Goal: Task Accomplishment & Management: Manage account settings

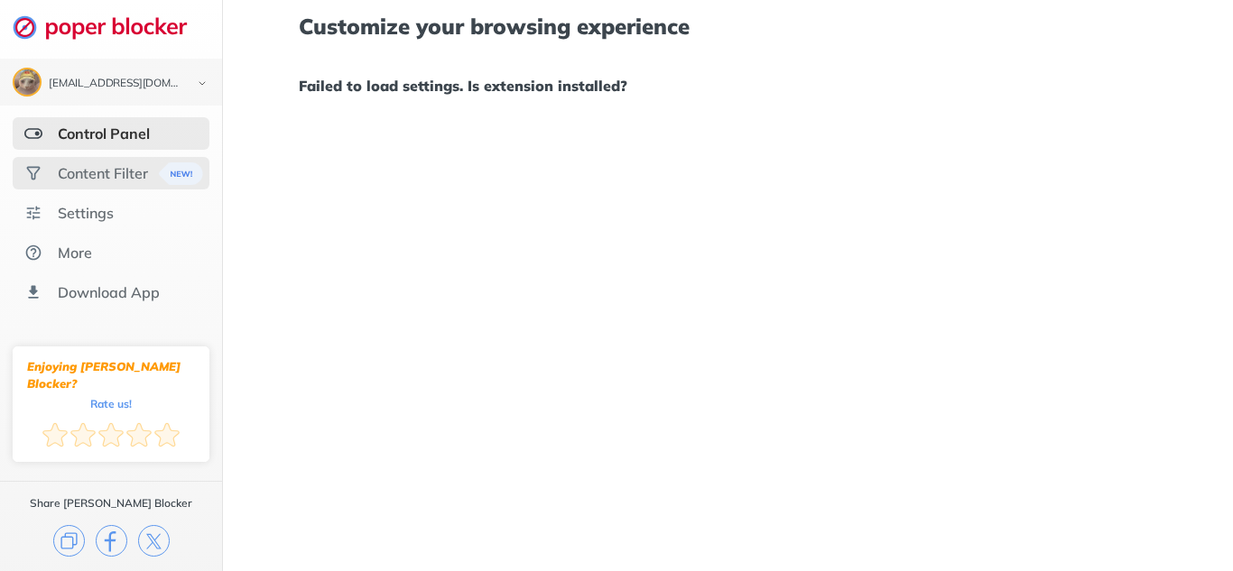
click at [111, 167] on div "Content Filter" at bounding box center [103, 173] width 90 height 18
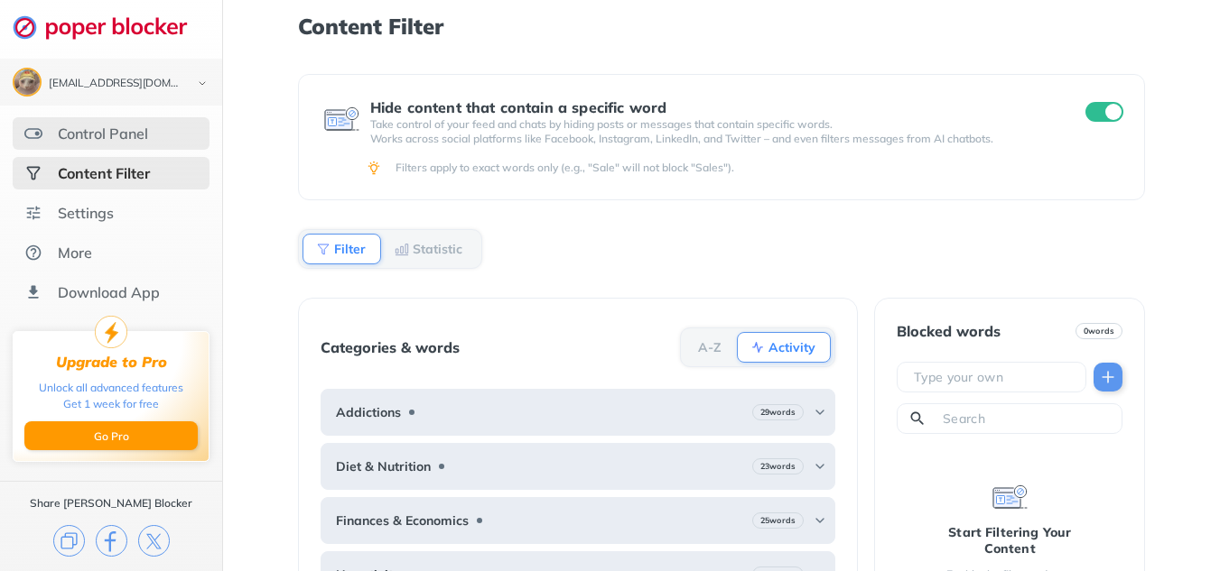
click at [128, 133] on div "Control Panel" at bounding box center [103, 134] width 90 height 18
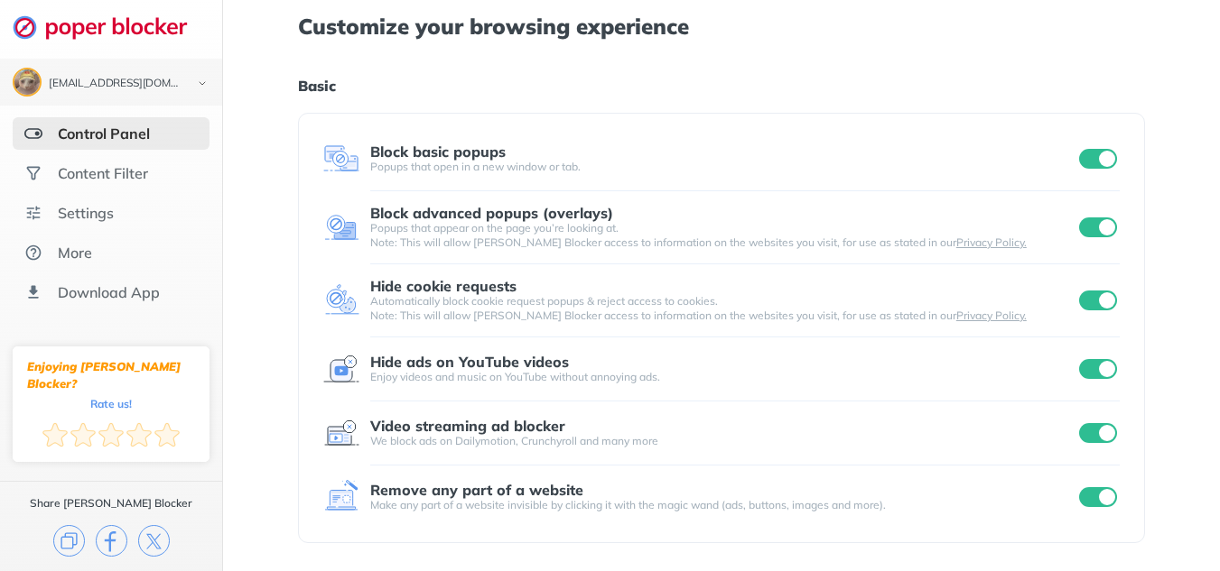
click at [1098, 371] on input "checkbox" at bounding box center [1098, 369] width 38 height 20
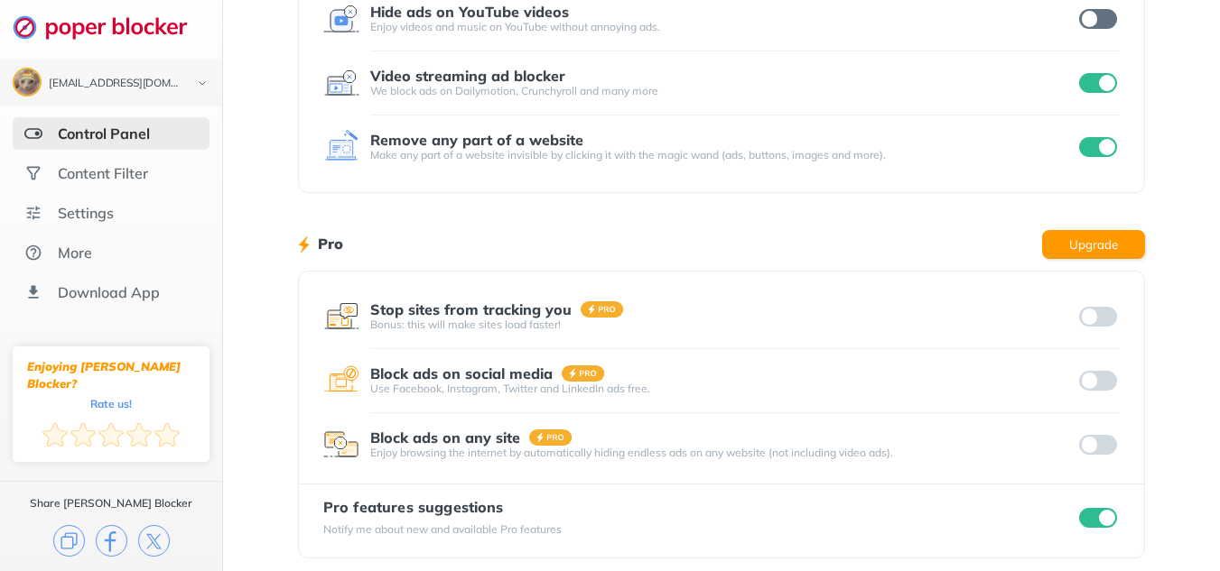
scroll to position [362, 0]
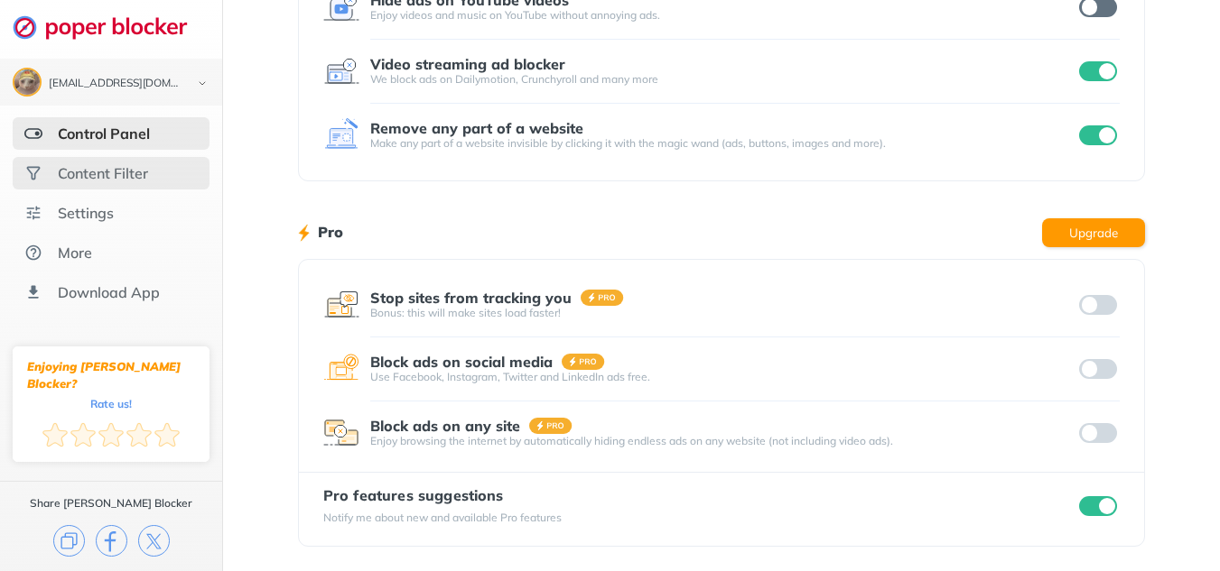
click at [137, 173] on div "Content Filter" at bounding box center [103, 173] width 90 height 18
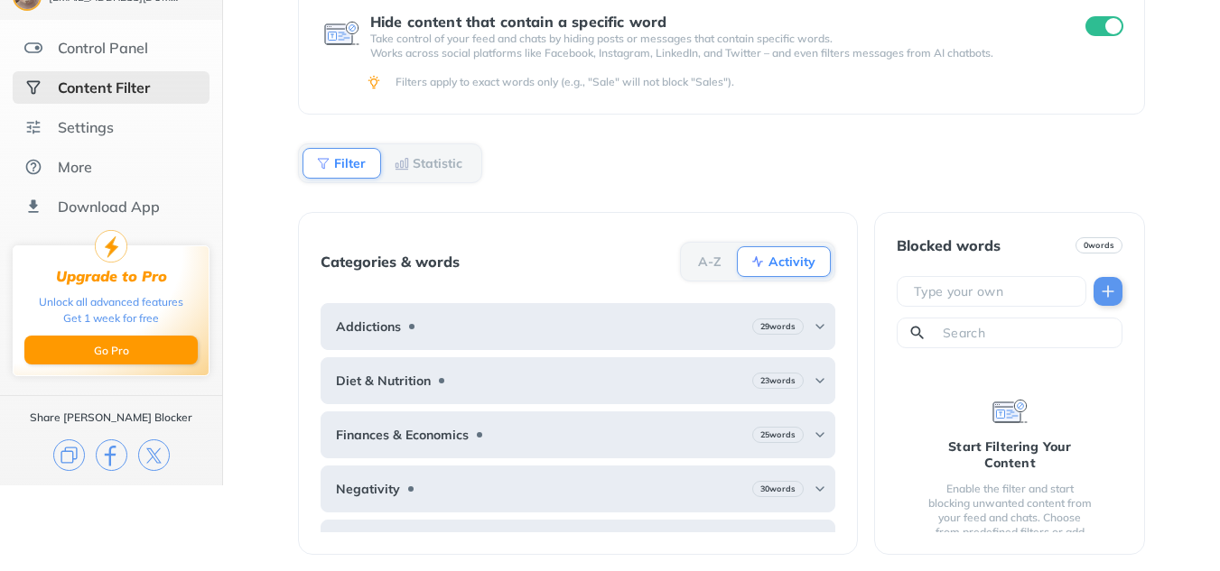
scroll to position [88, 0]
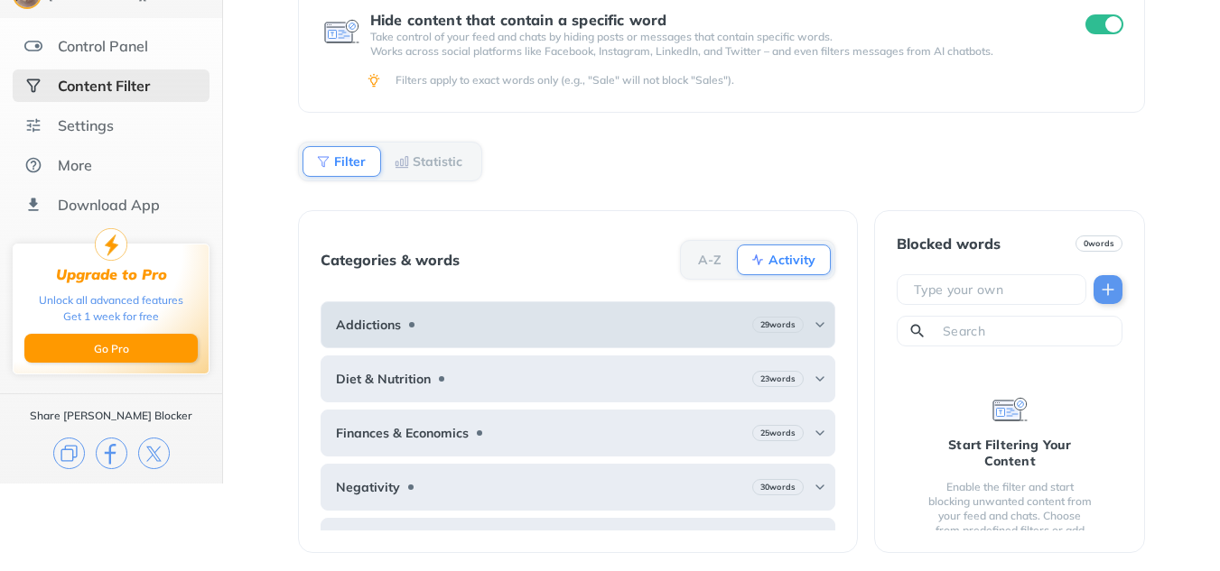
click at [813, 329] on img at bounding box center [820, 325] width 14 height 14
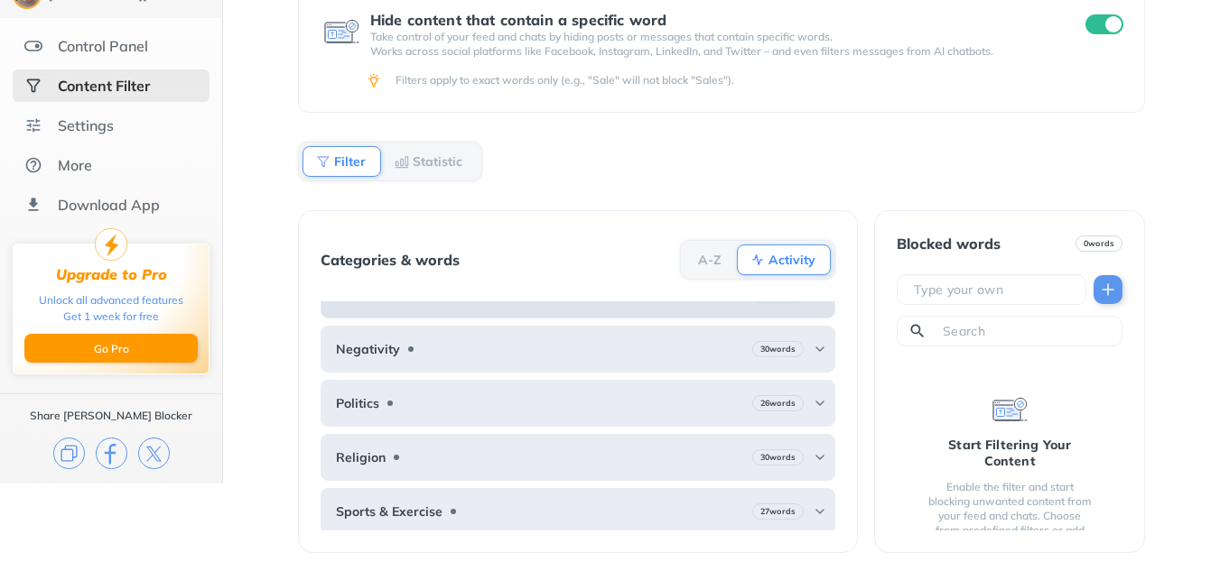
scroll to position [592, 0]
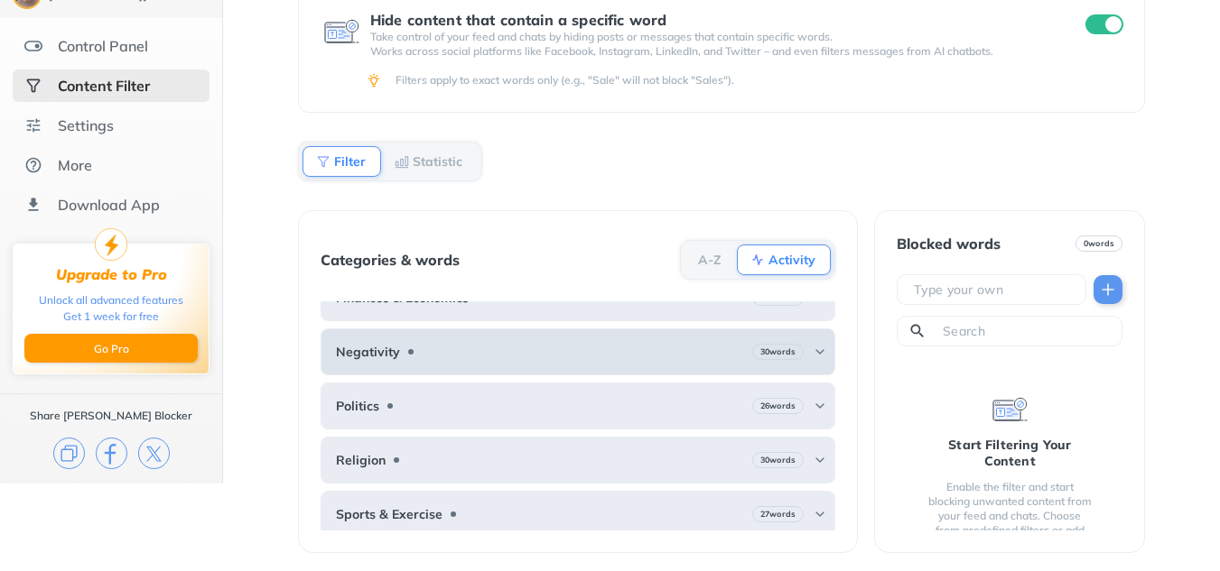
click at [813, 357] on img at bounding box center [820, 352] width 14 height 14
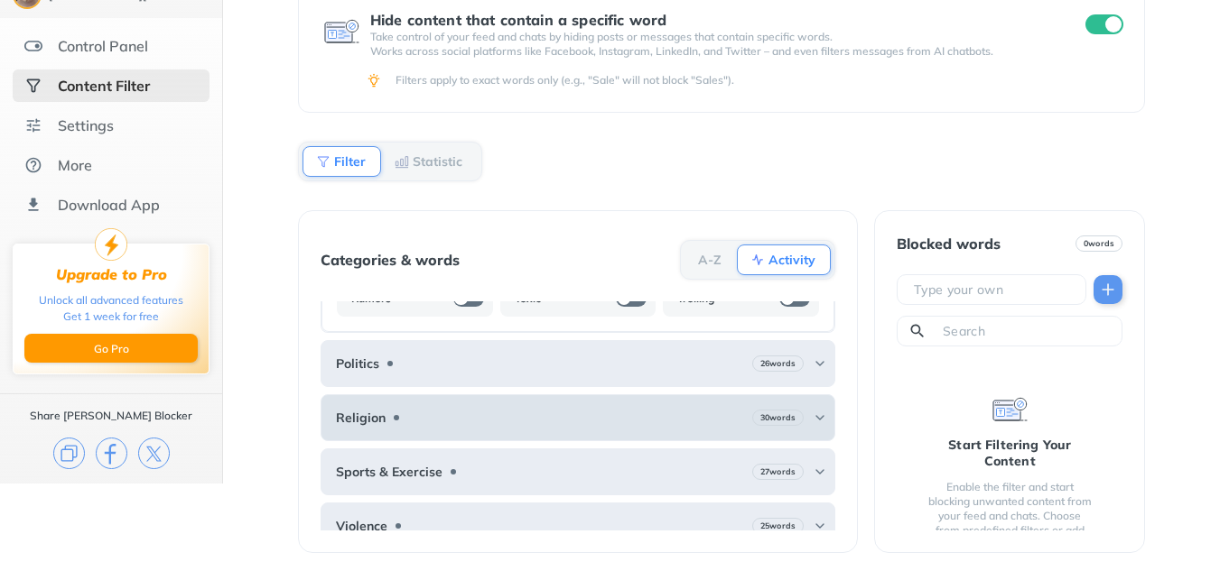
scroll to position [1110, 0]
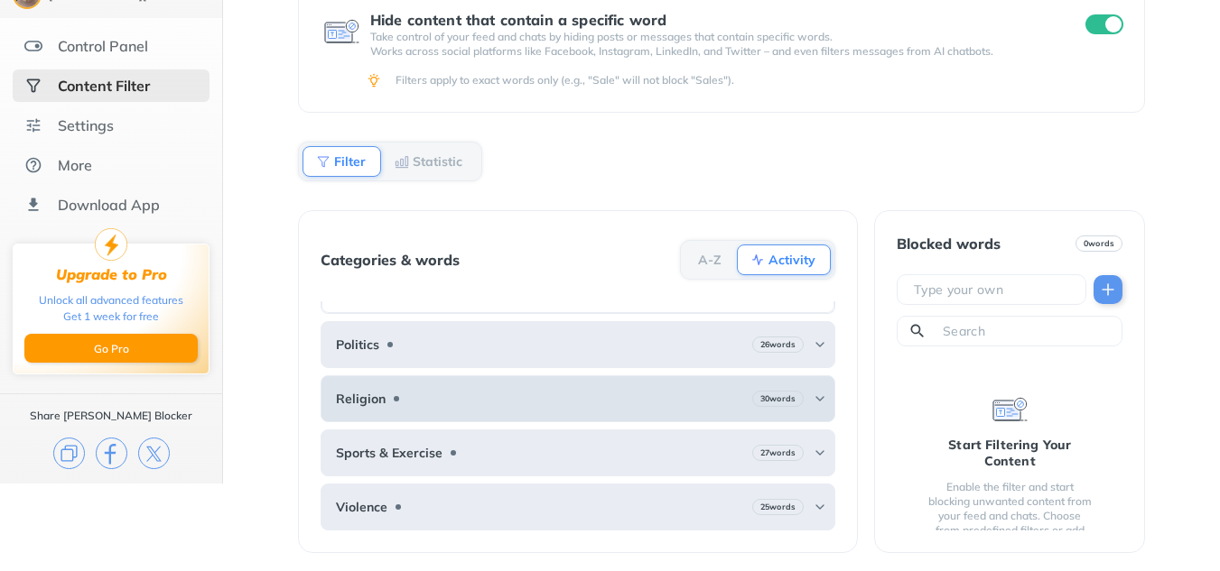
click at [813, 402] on img at bounding box center [820, 399] width 14 height 14
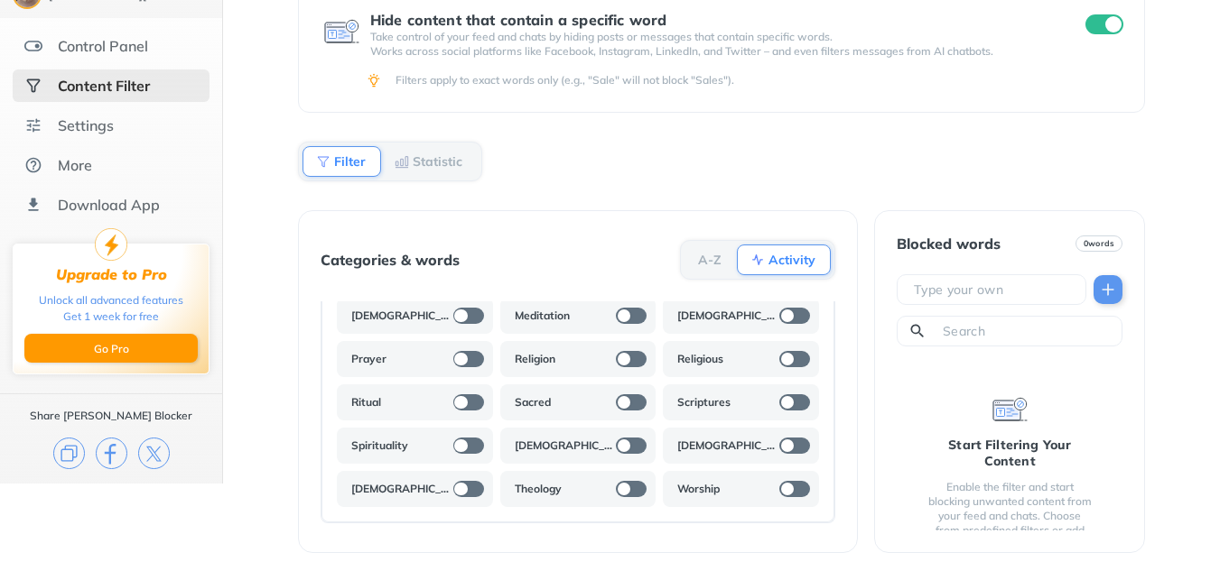
scroll to position [1567, 0]
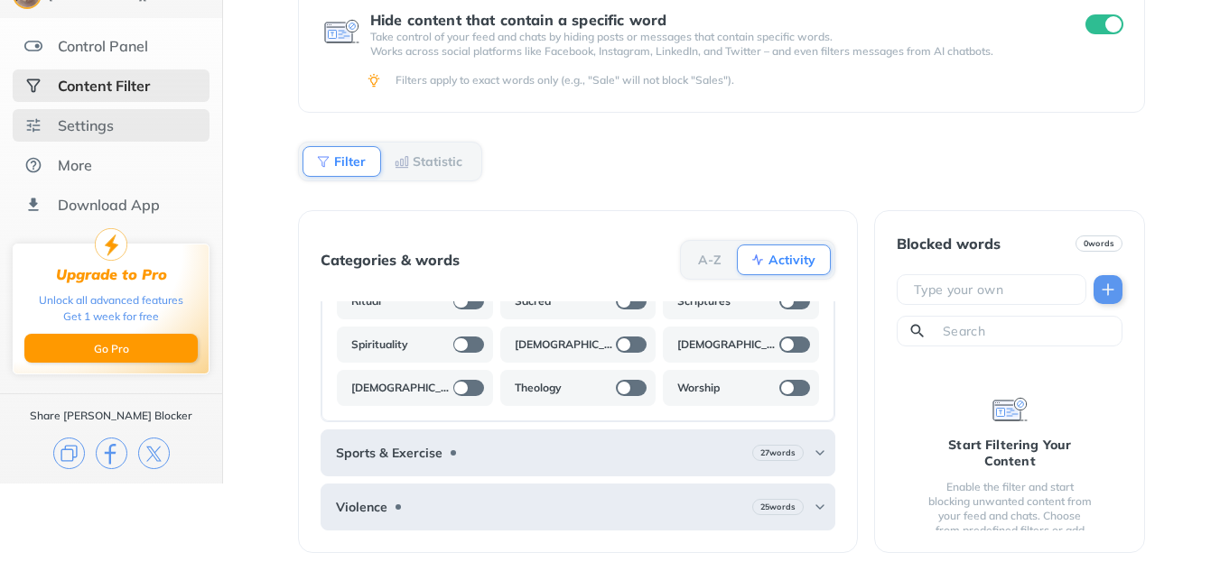
click at [132, 113] on div "Settings" at bounding box center [111, 125] width 197 height 33
